Goal: Information Seeking & Learning: Compare options

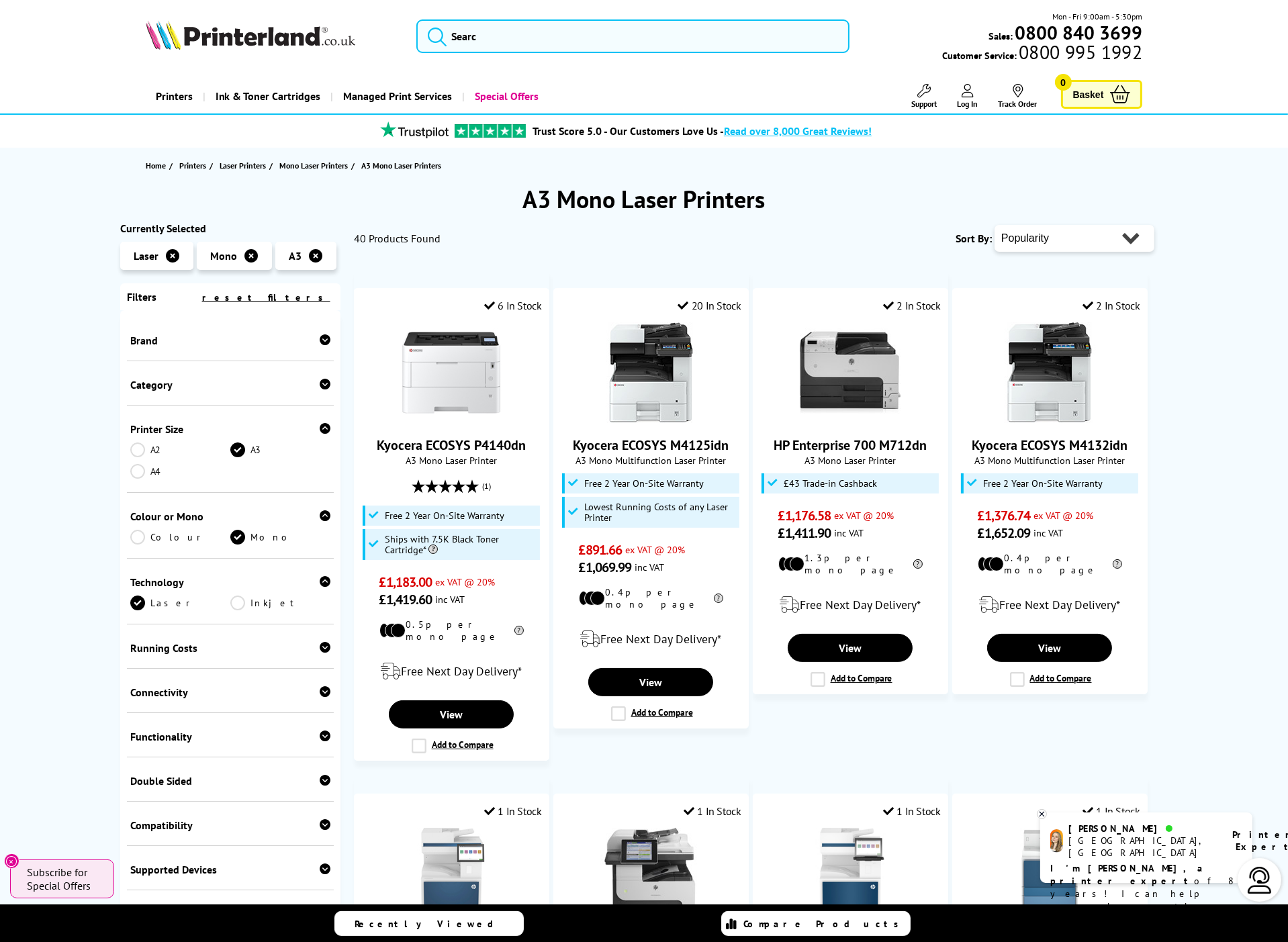
click at [1108, 239] on select "Popularity Rating Price - Low to High Price - High to Low Running Costs - Low t…" at bounding box center [1074, 238] width 160 height 27
select select "Price Ascending"
click at [994, 225] on select "Popularity Rating Price - Low to High Price - High to Low Running Costs - Low t…" at bounding box center [1074, 238] width 160 height 27
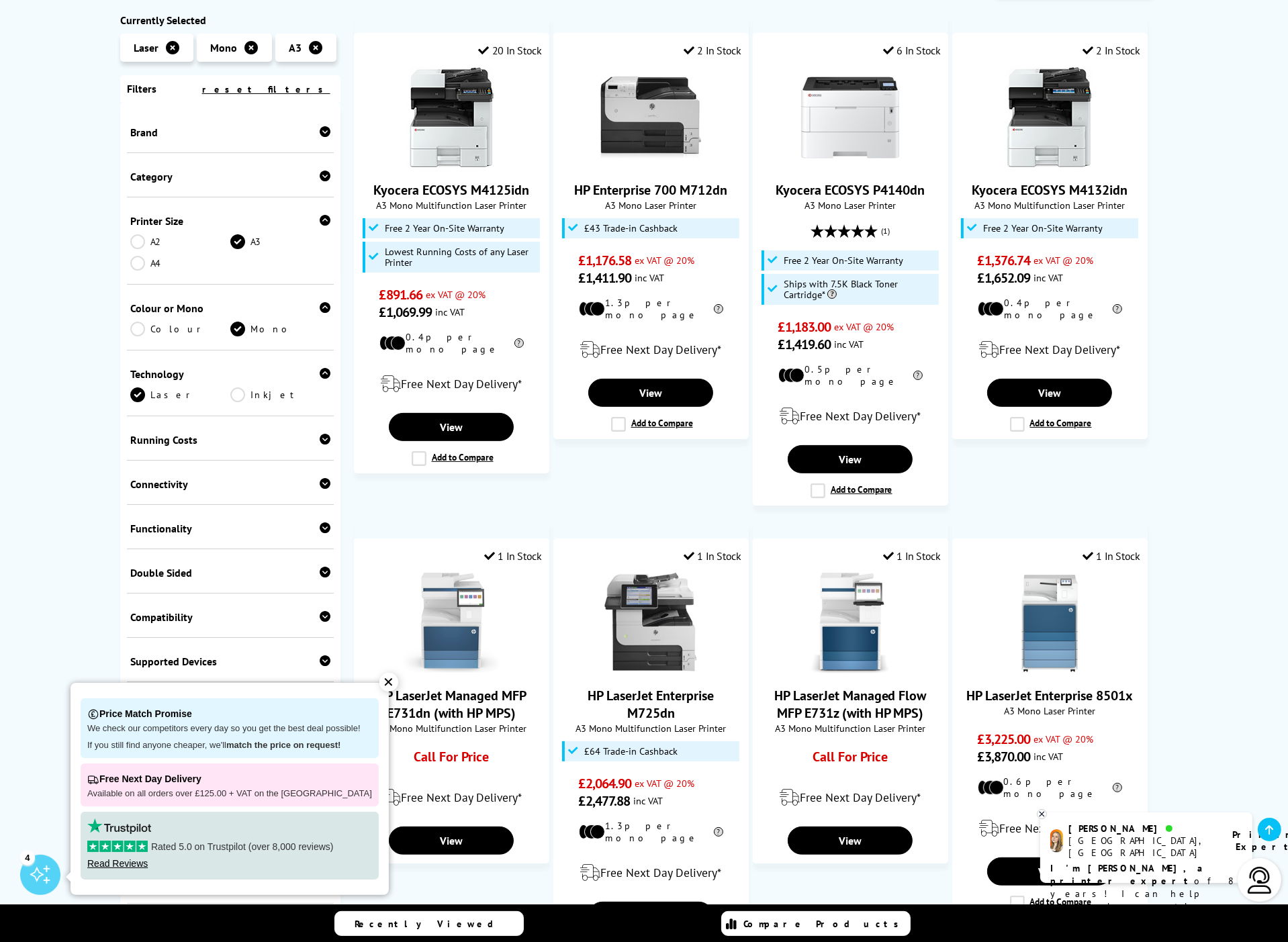
scroll to position [158, 0]
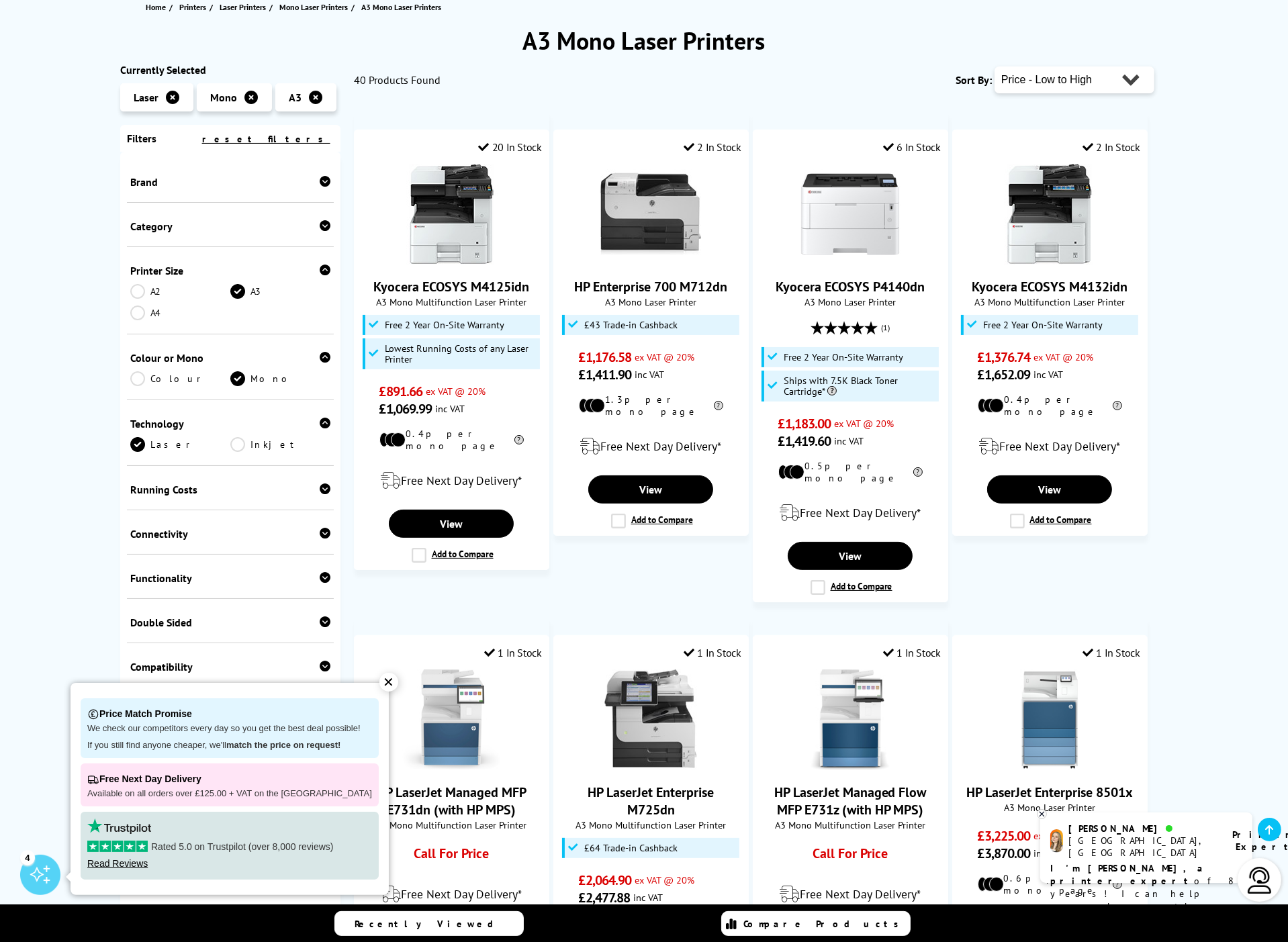
click at [379, 680] on div "✕" at bounding box center [388, 682] width 19 height 19
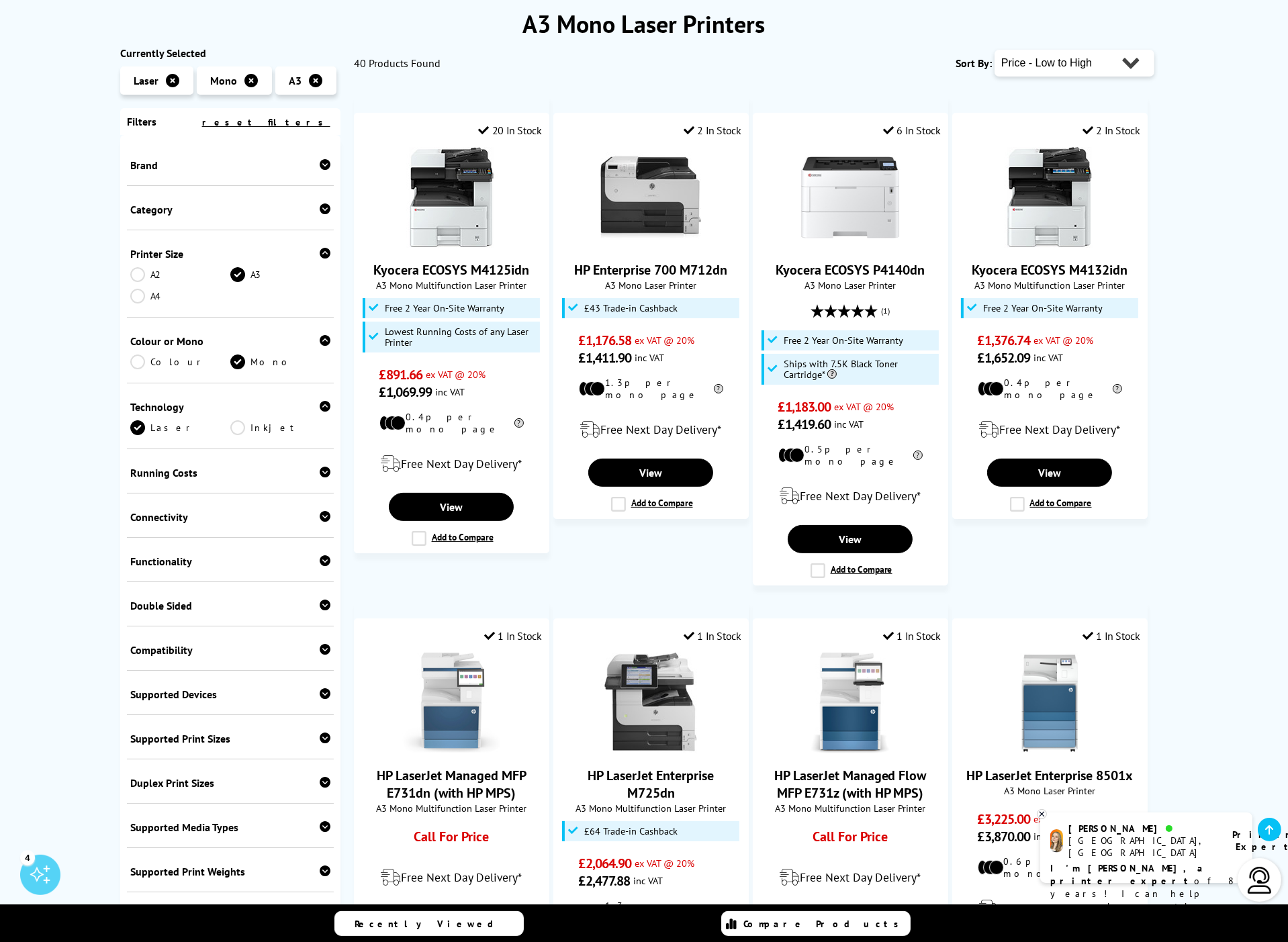
scroll to position [0, 0]
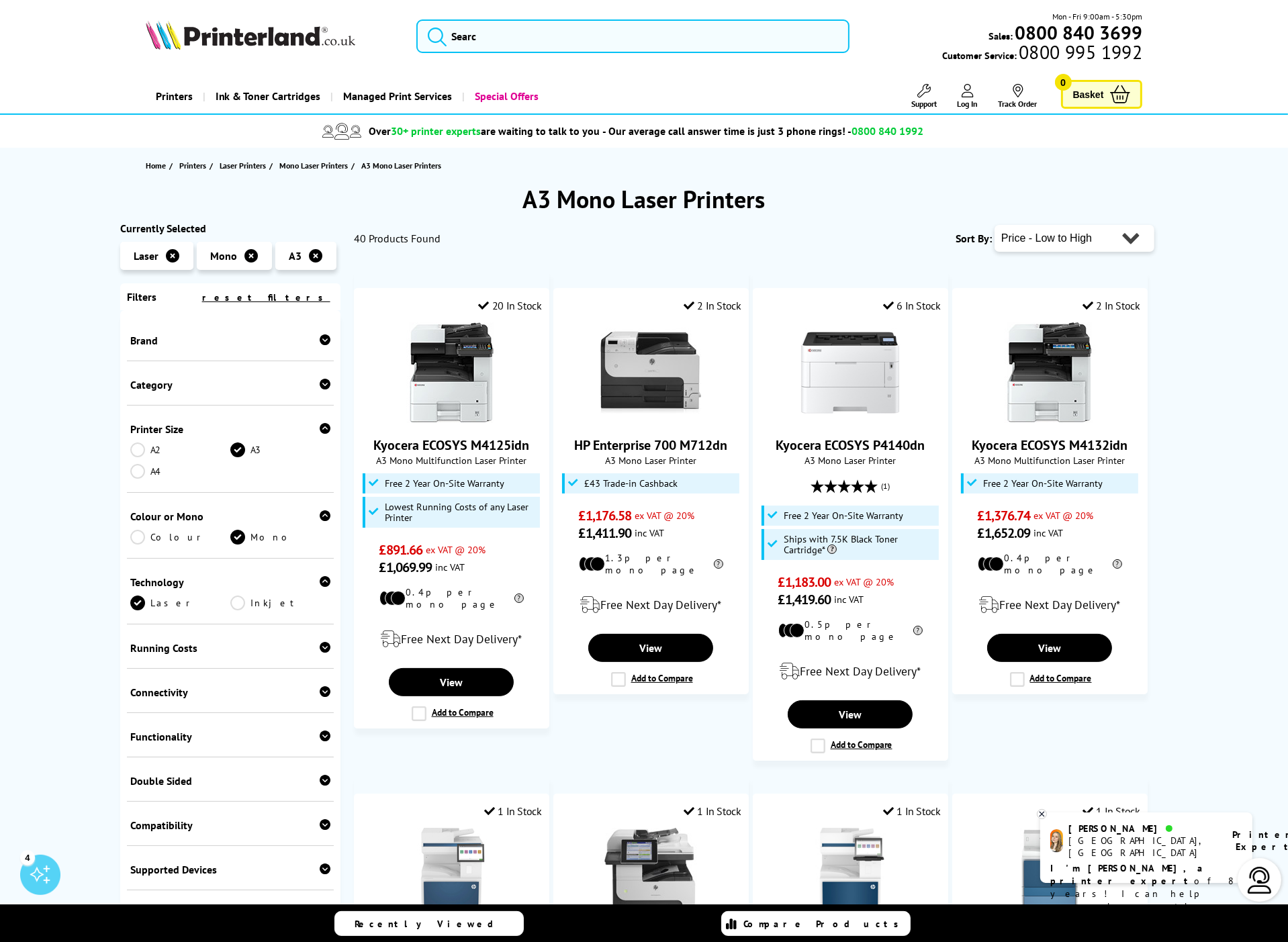
click at [160, 537] on link "Colour" at bounding box center [180, 537] width 100 height 15
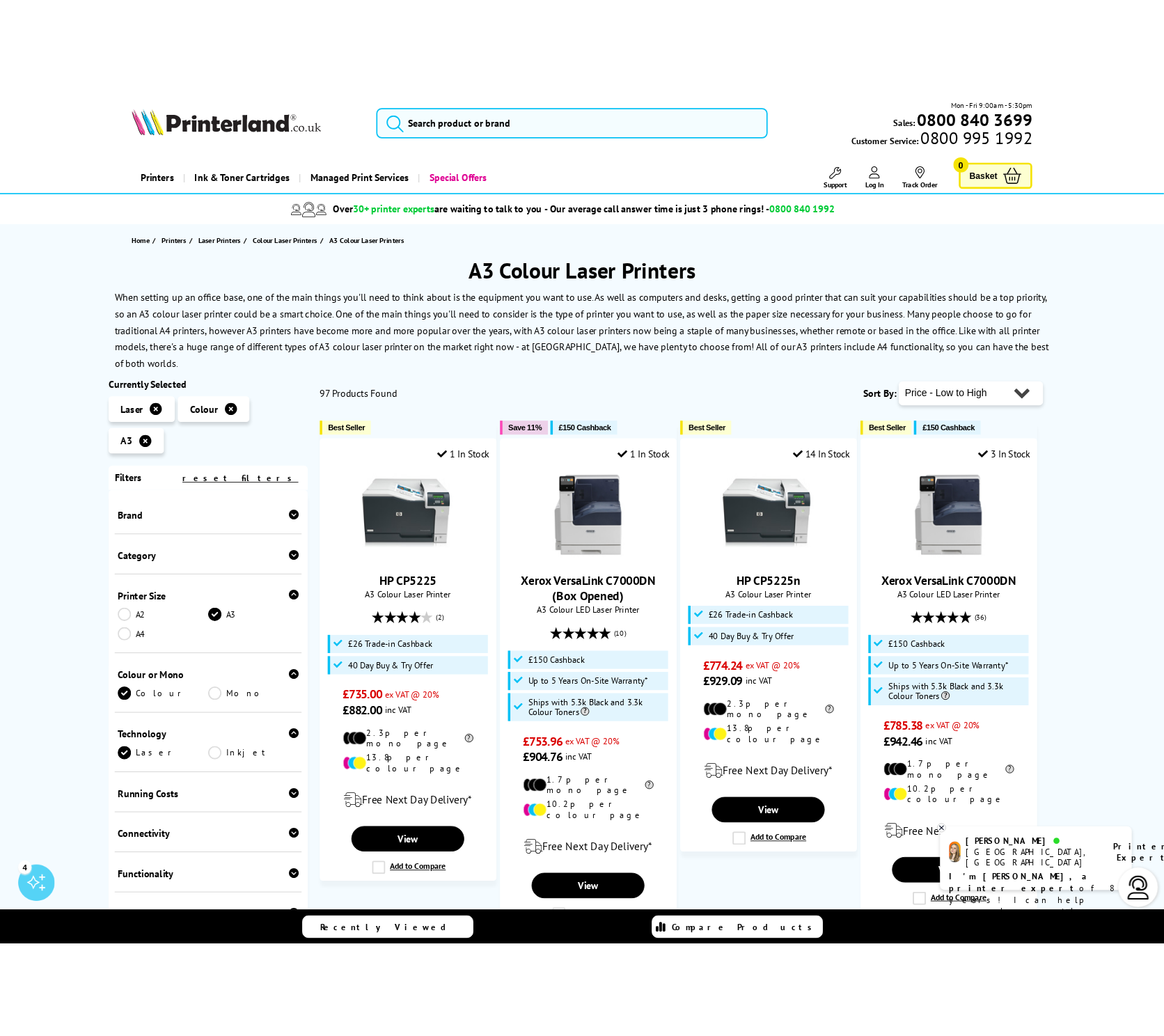
scroll to position [2, 0]
